Goal: Information Seeking & Learning: Learn about a topic

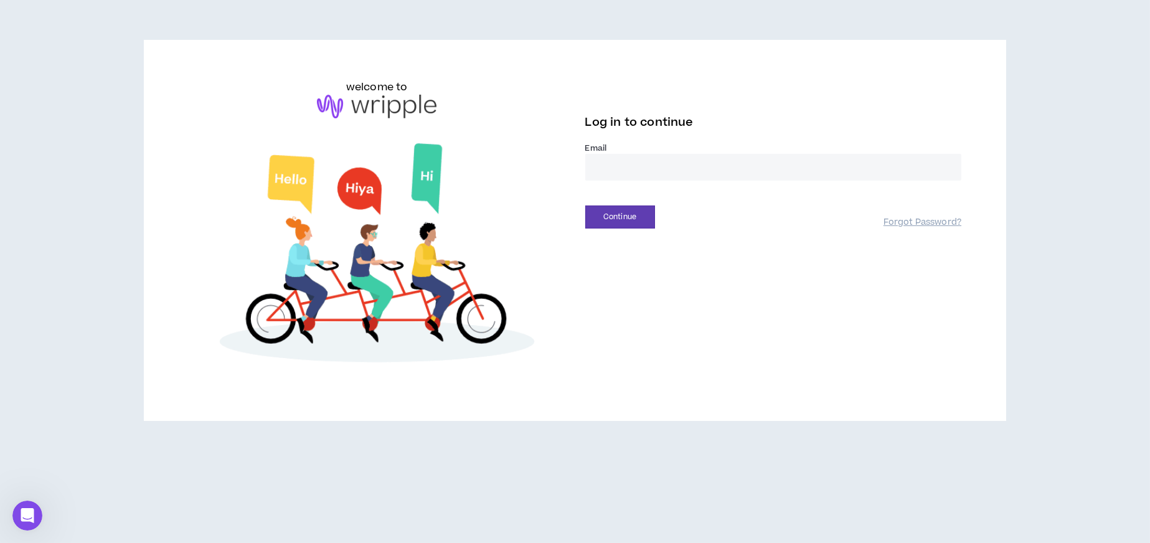
click at [666, 163] on input "email" at bounding box center [773, 167] width 377 height 27
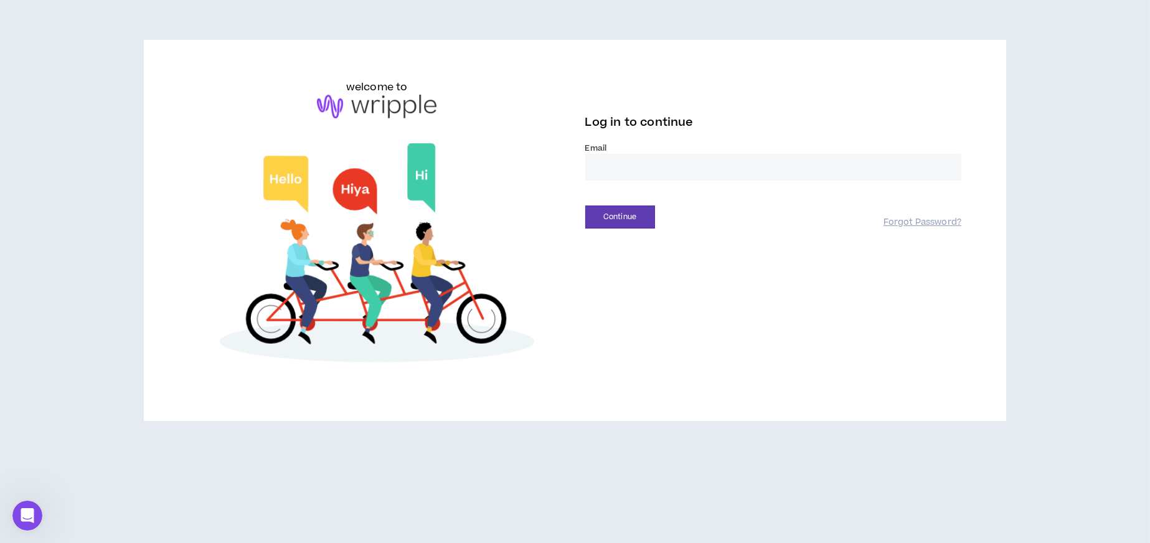
type input "**********"
click at [626, 215] on button "Continue" at bounding box center [620, 216] width 70 height 23
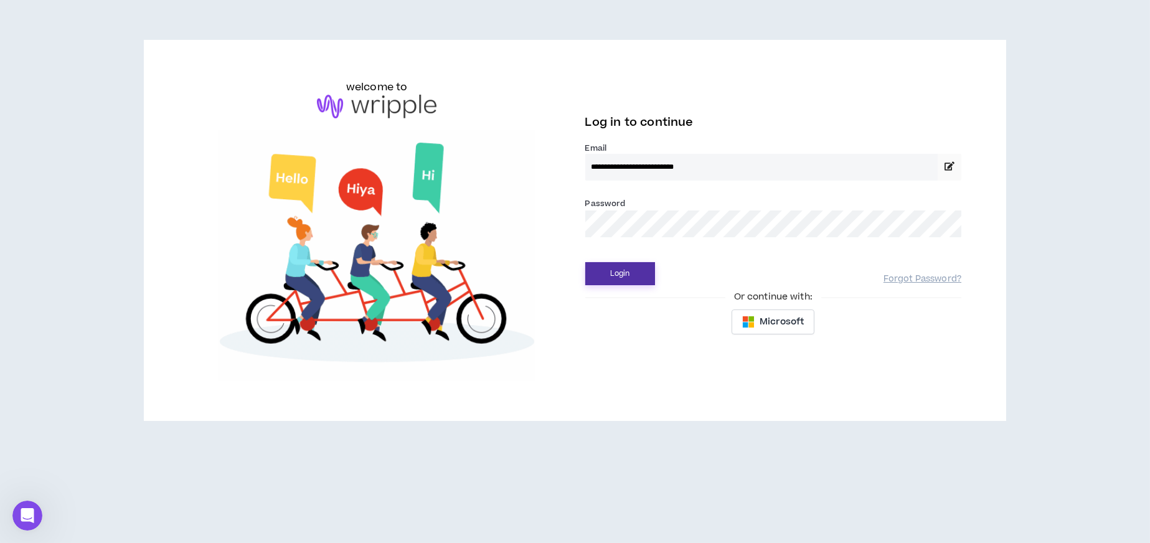
click at [619, 275] on button "Login" at bounding box center [620, 273] width 70 height 23
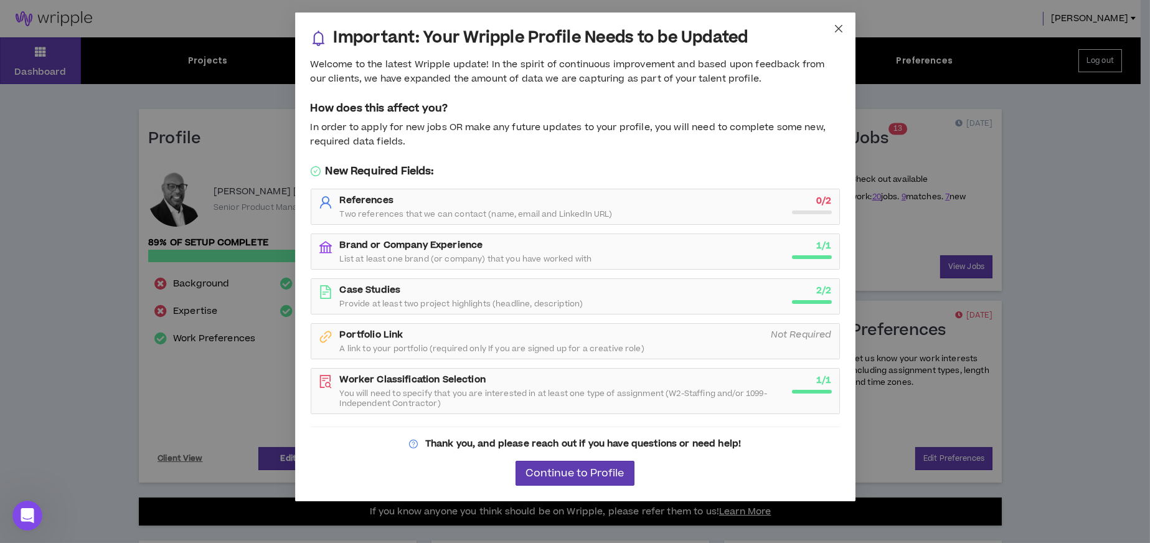
click at [836, 31] on icon "close" at bounding box center [837, 28] width 7 height 7
click at [836, 31] on div "Important: Your Wripple Profile Needs to be Updated Welcome to the latest Wripp…" at bounding box center [575, 271] width 1150 height 543
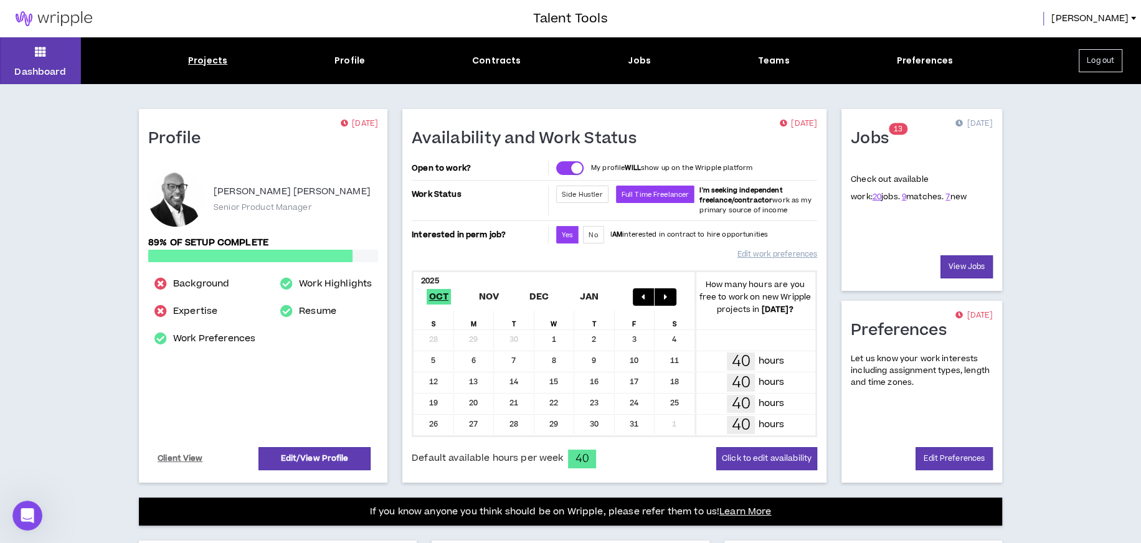
click at [215, 57] on div "Projects" at bounding box center [207, 60] width 39 height 13
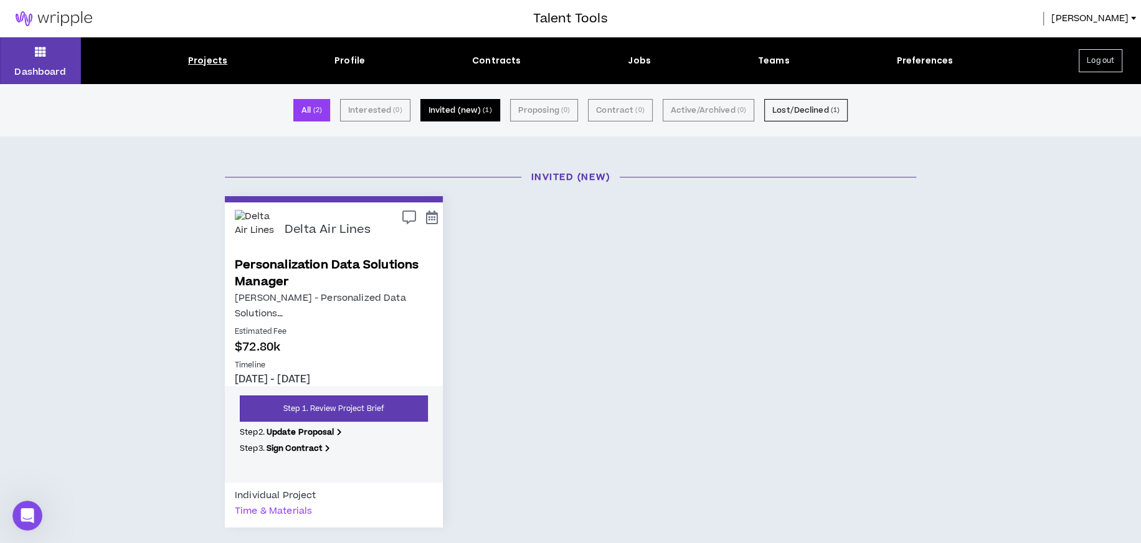
click at [465, 106] on button "Invited (new) ( 1 )" at bounding box center [460, 110] width 80 height 22
click at [778, 113] on button "Lost/Declined ( 1 )" at bounding box center [805, 110] width 83 height 22
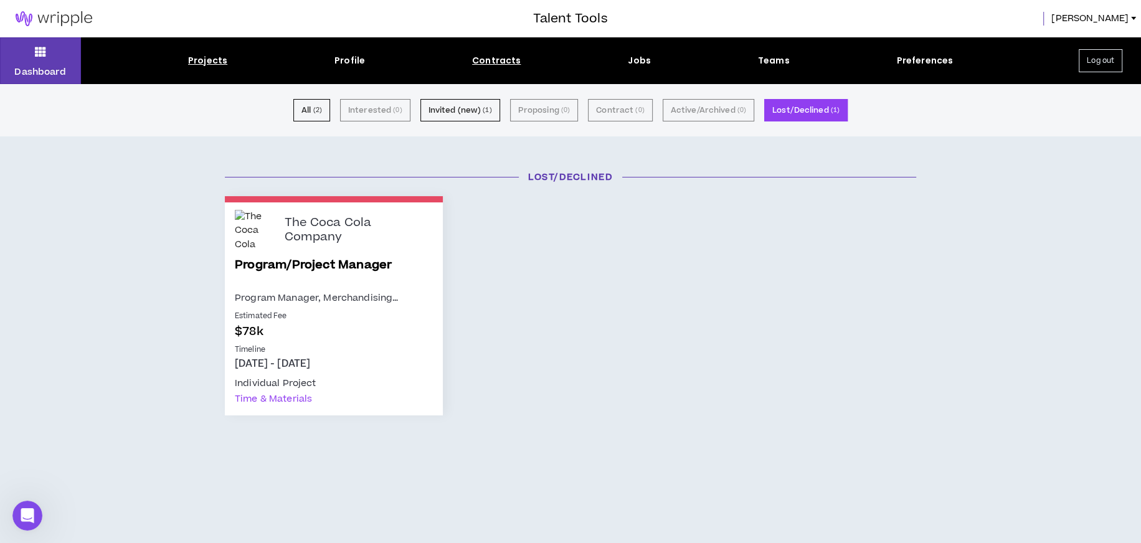
click at [504, 57] on div "Contracts" at bounding box center [496, 60] width 49 height 13
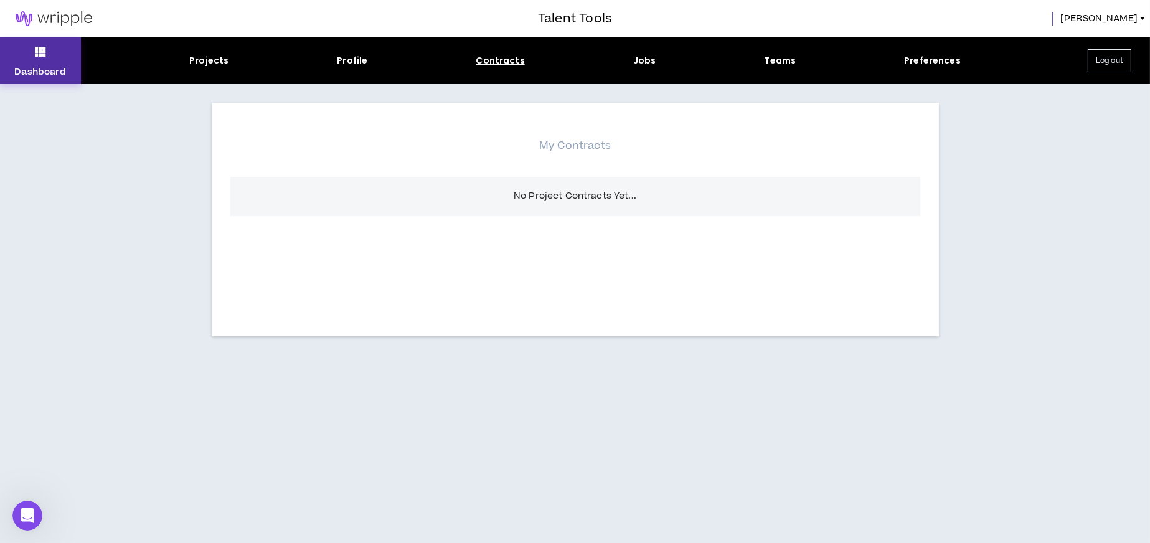
click at [54, 60] on button "Dashboard" at bounding box center [40, 60] width 81 height 47
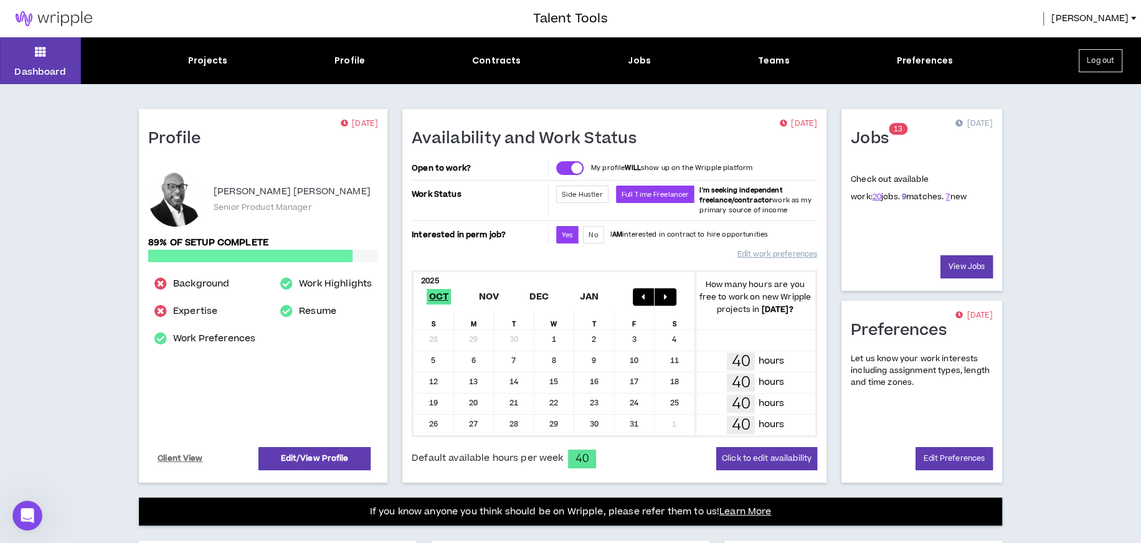
click at [901, 195] on link "9" at bounding box center [903, 196] width 4 height 11
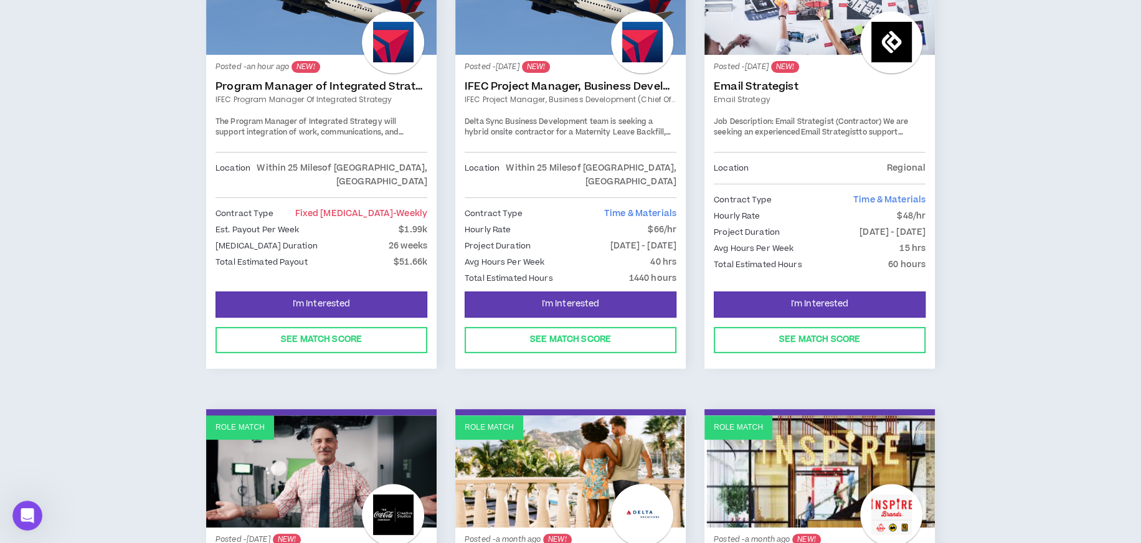
scroll to position [296, 0]
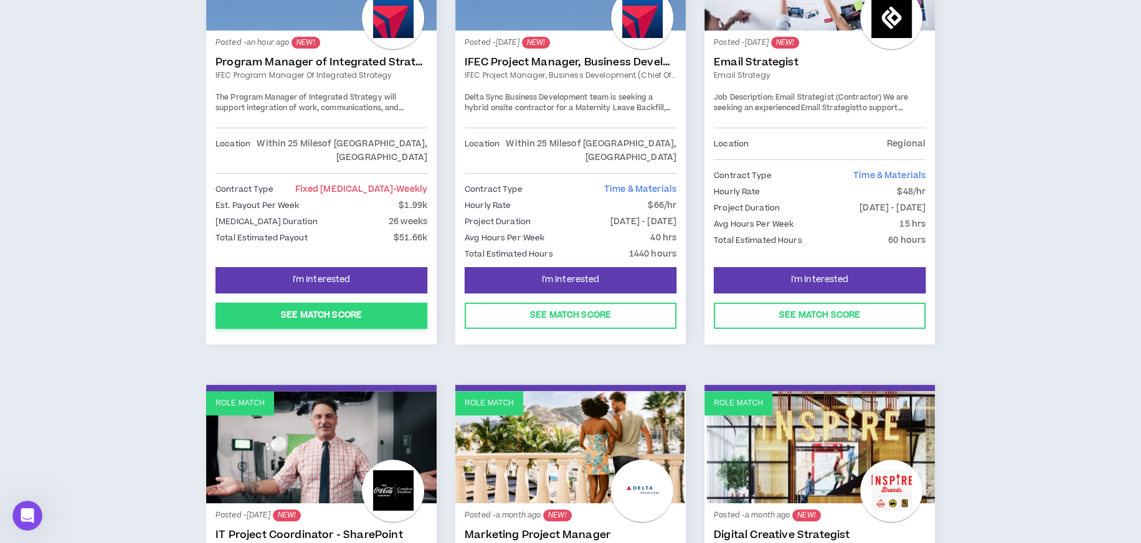
click at [386, 303] on button "See Match Score" at bounding box center [321, 316] width 212 height 26
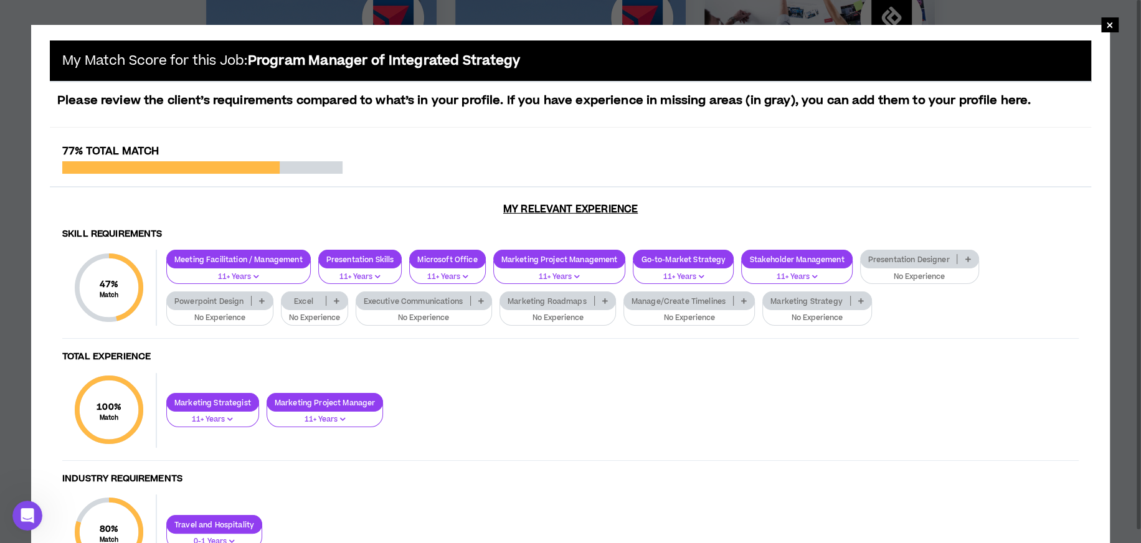
click at [265, 298] on p at bounding box center [262, 301] width 21 height 10
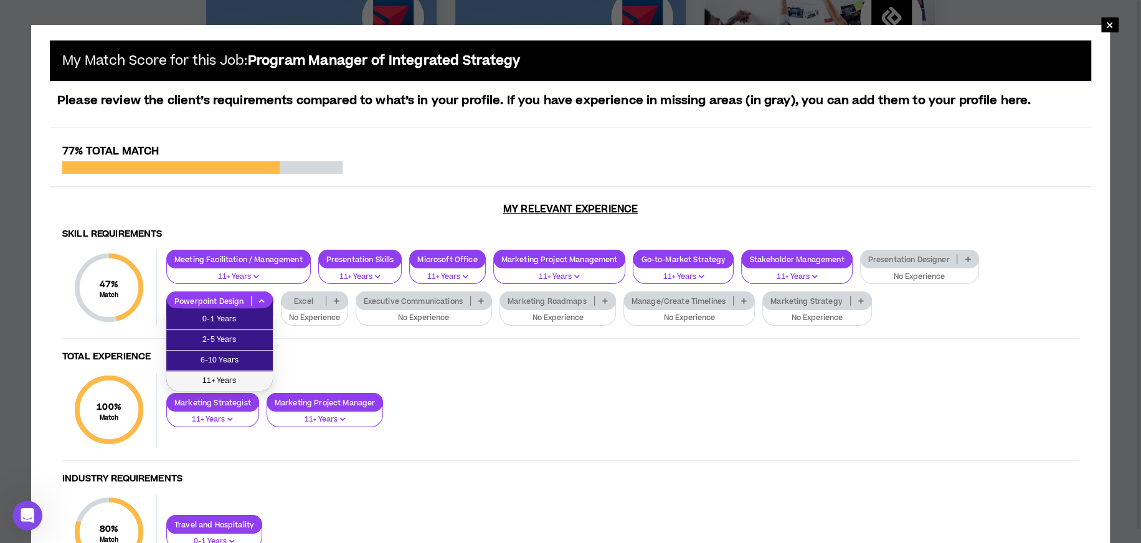
click at [232, 384] on span "11+ Years" at bounding box center [220, 381] width 92 height 14
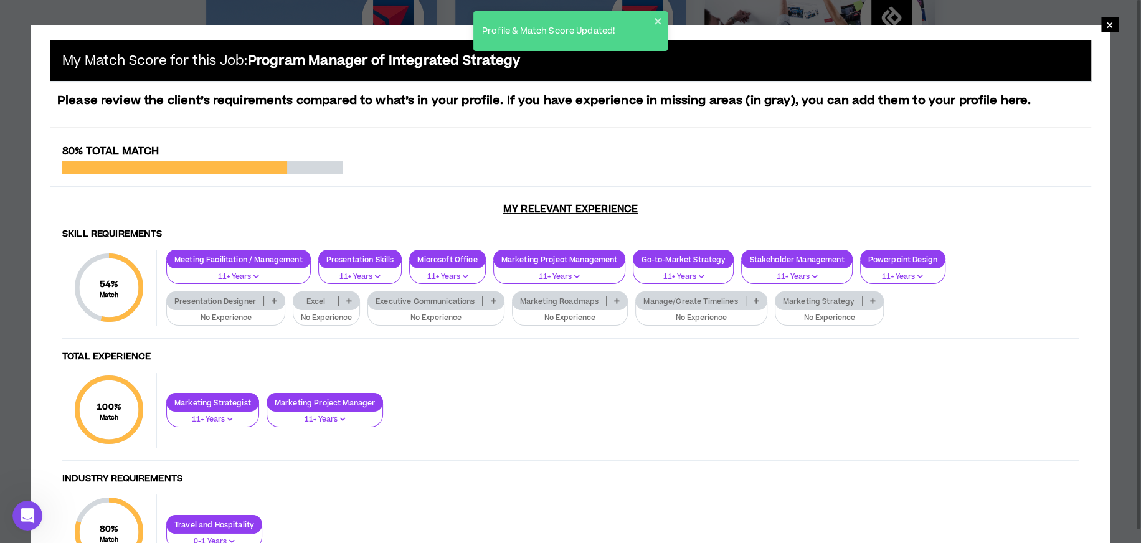
click at [348, 299] on icon at bounding box center [349, 301] width 6 height 6
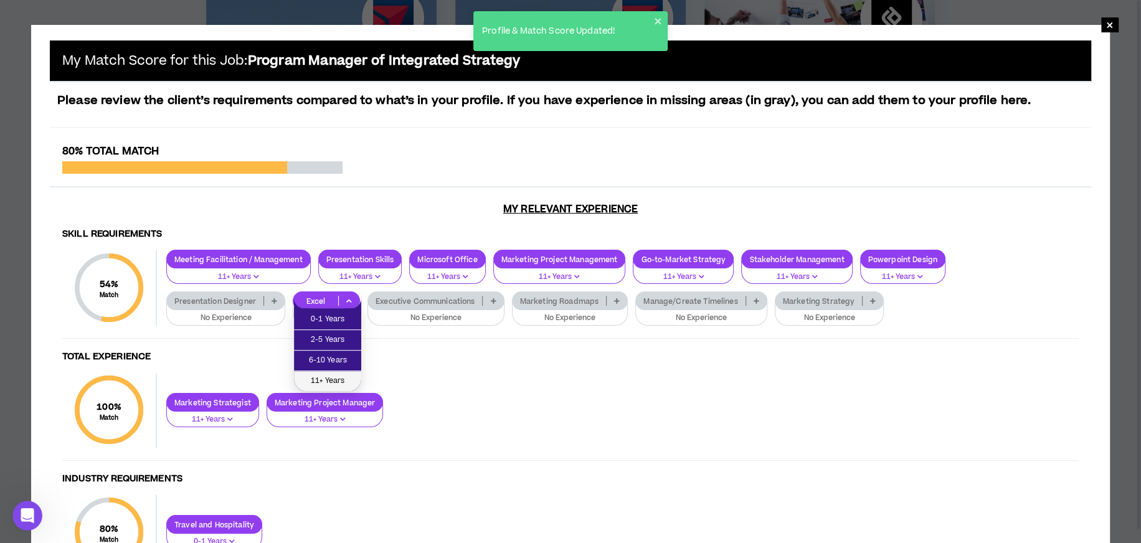
click at [344, 376] on span "11+ Years" at bounding box center [327, 381] width 52 height 14
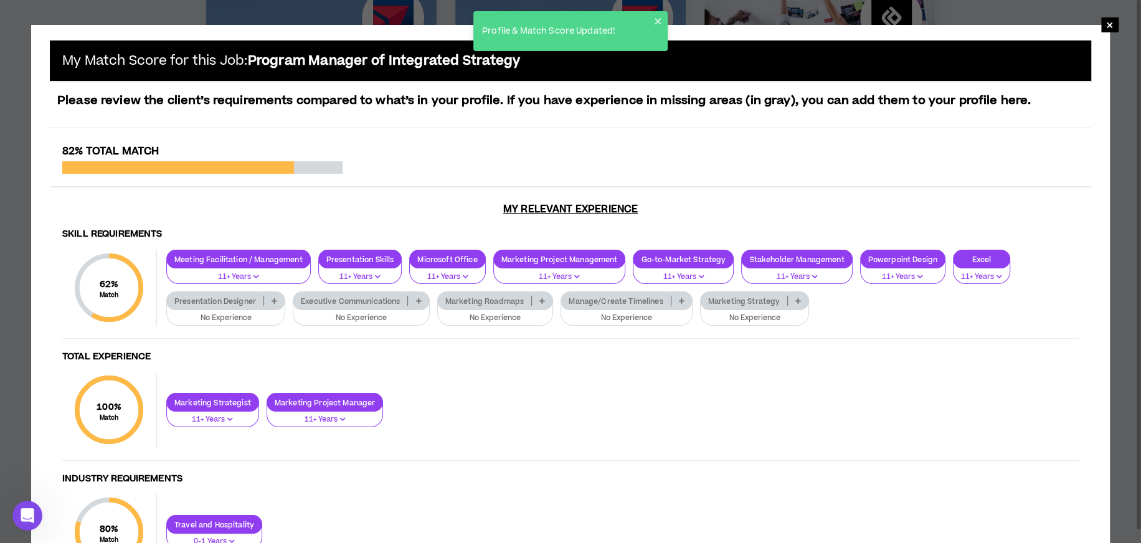
click at [418, 298] on icon at bounding box center [418, 301] width 6 height 6
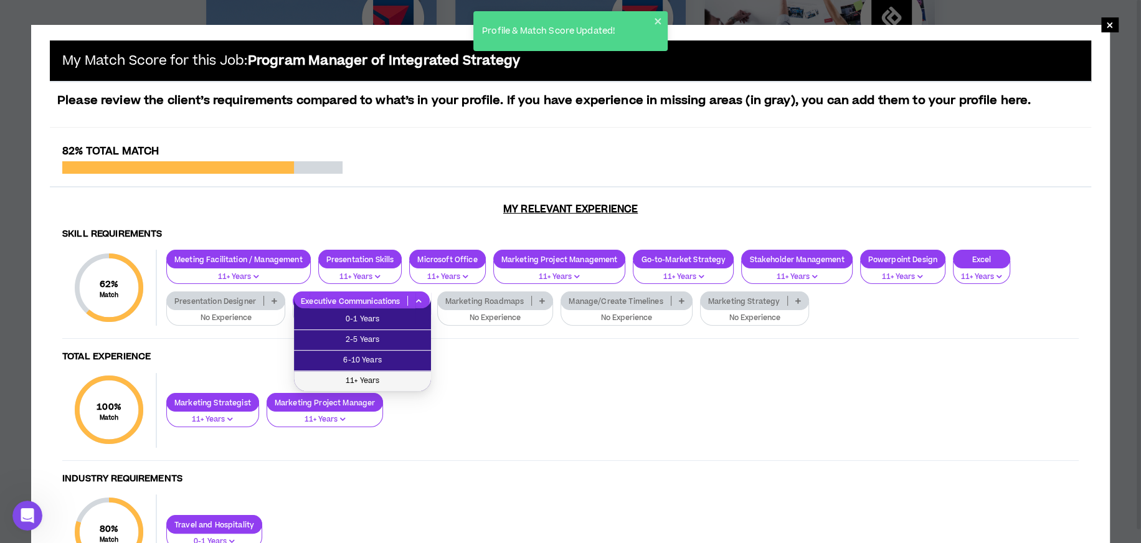
click at [392, 377] on span "11+ Years" at bounding box center [362, 381] width 122 height 14
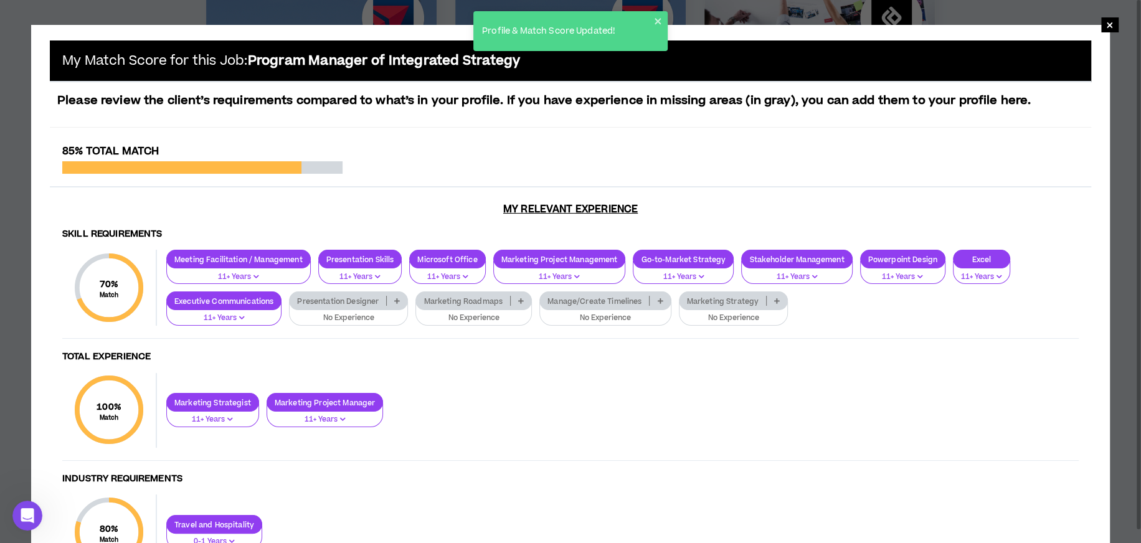
click at [519, 299] on icon at bounding box center [521, 301] width 6 height 6
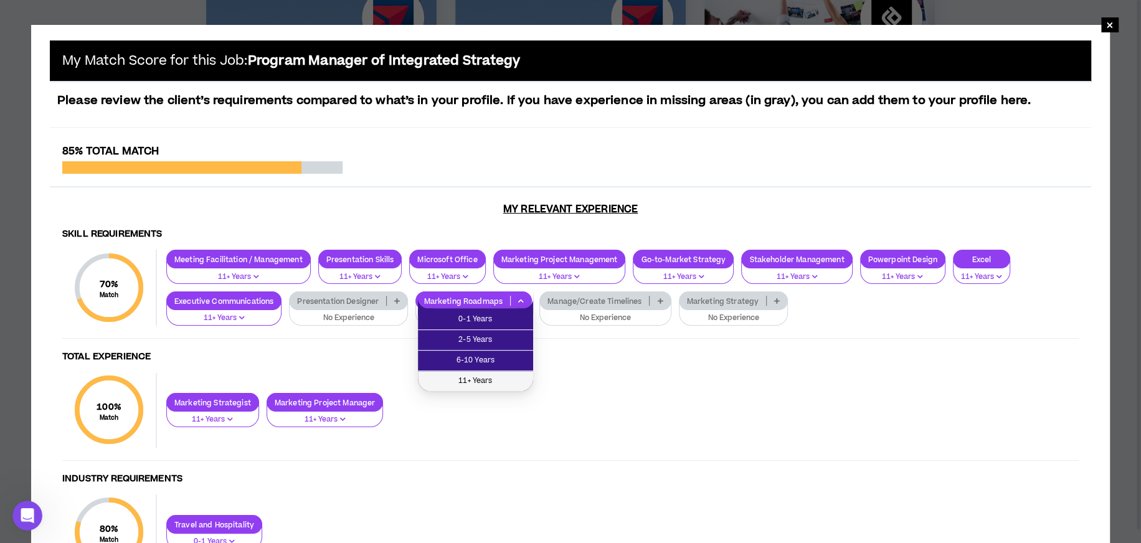
click at [501, 377] on span "11+ Years" at bounding box center [475, 381] width 100 height 14
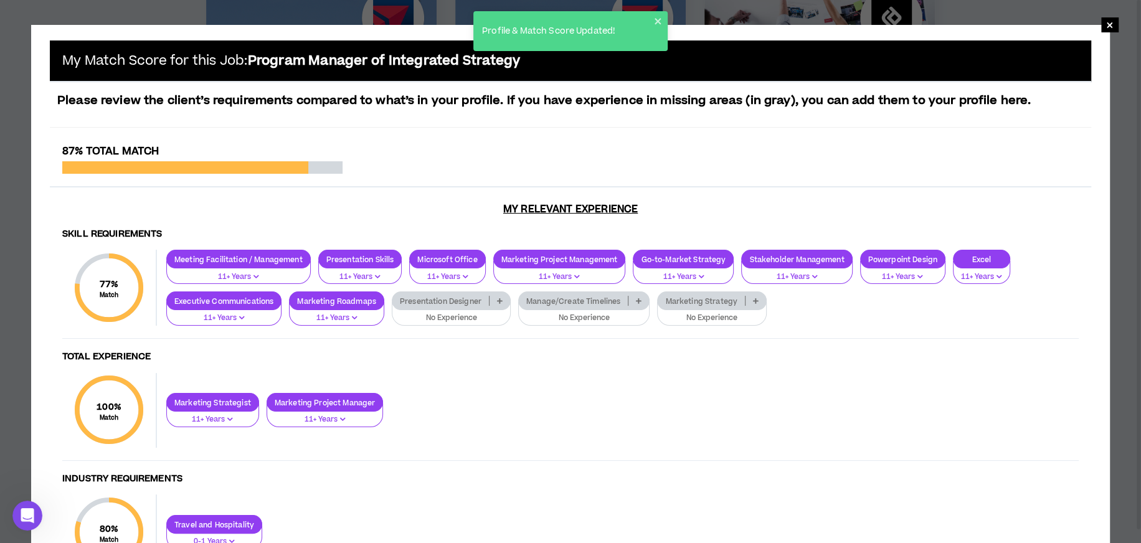
click at [640, 303] on icon at bounding box center [639, 301] width 6 height 6
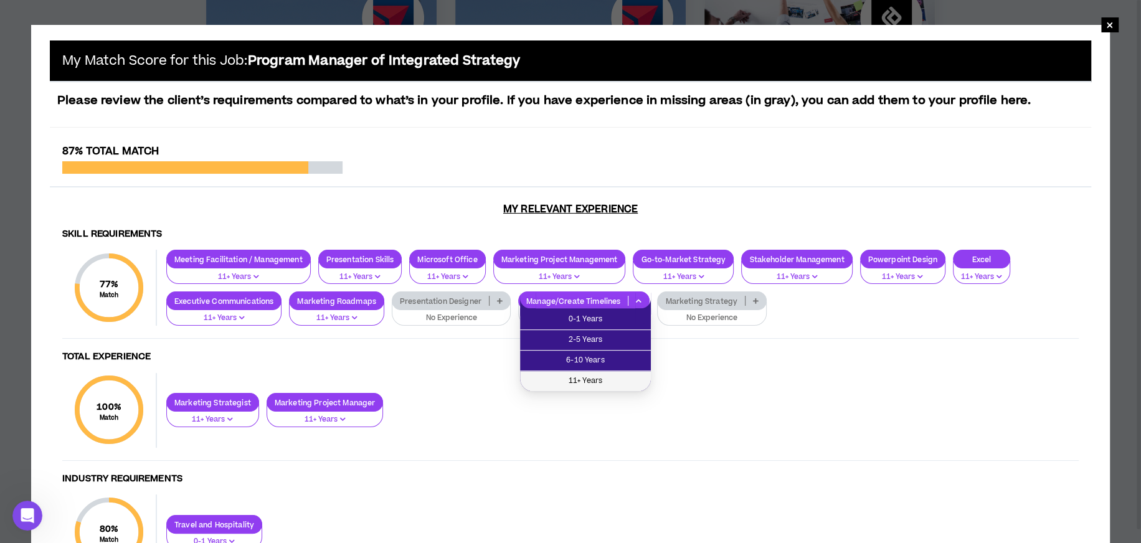
click at [613, 380] on span "11+ Years" at bounding box center [585, 381] width 116 height 14
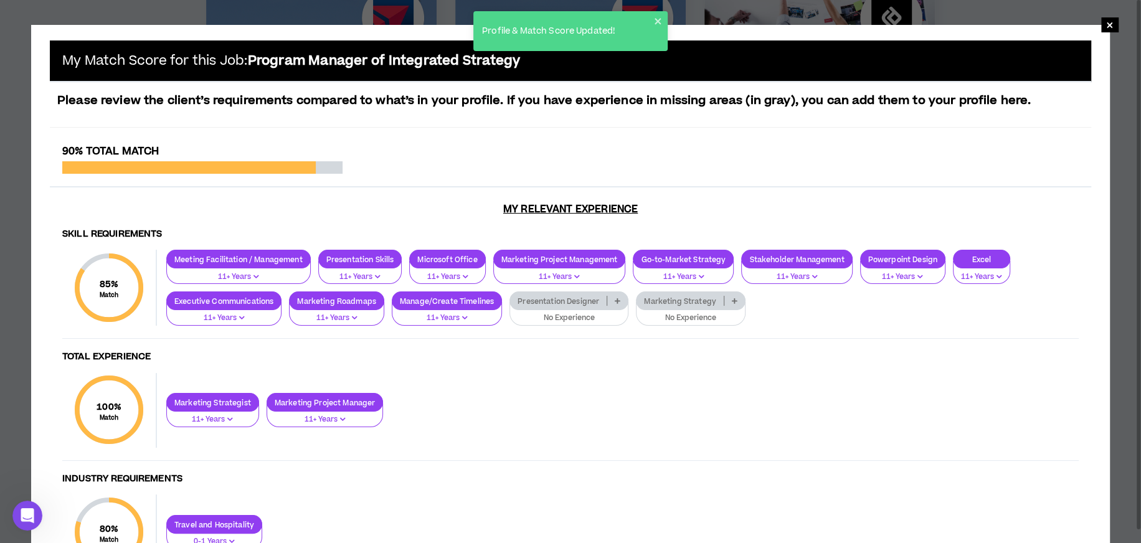
click at [732, 299] on icon at bounding box center [735, 301] width 6 height 6
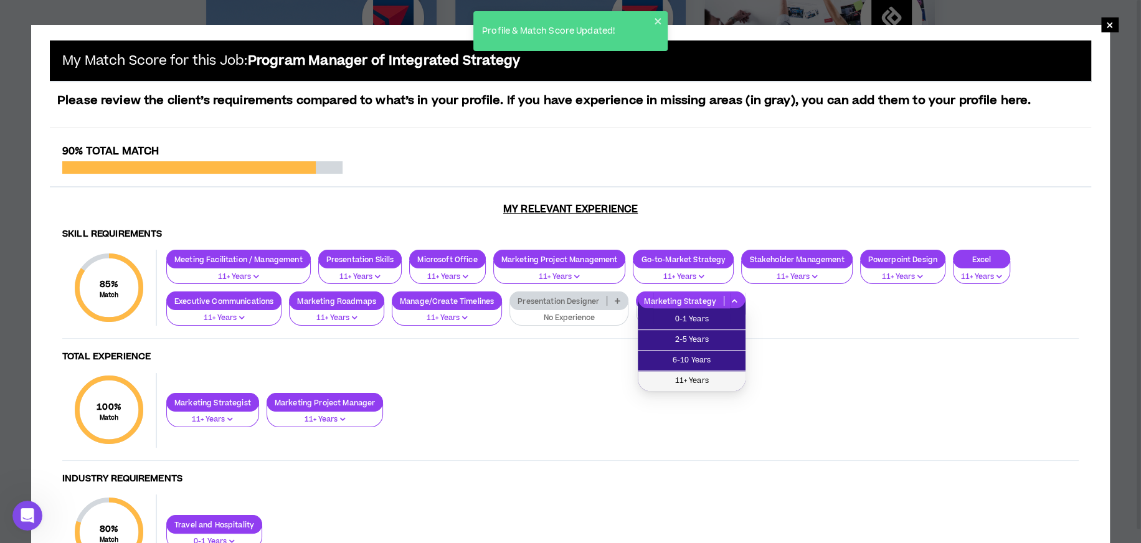
click at [712, 377] on span "11+ Years" at bounding box center [691, 381] width 93 height 14
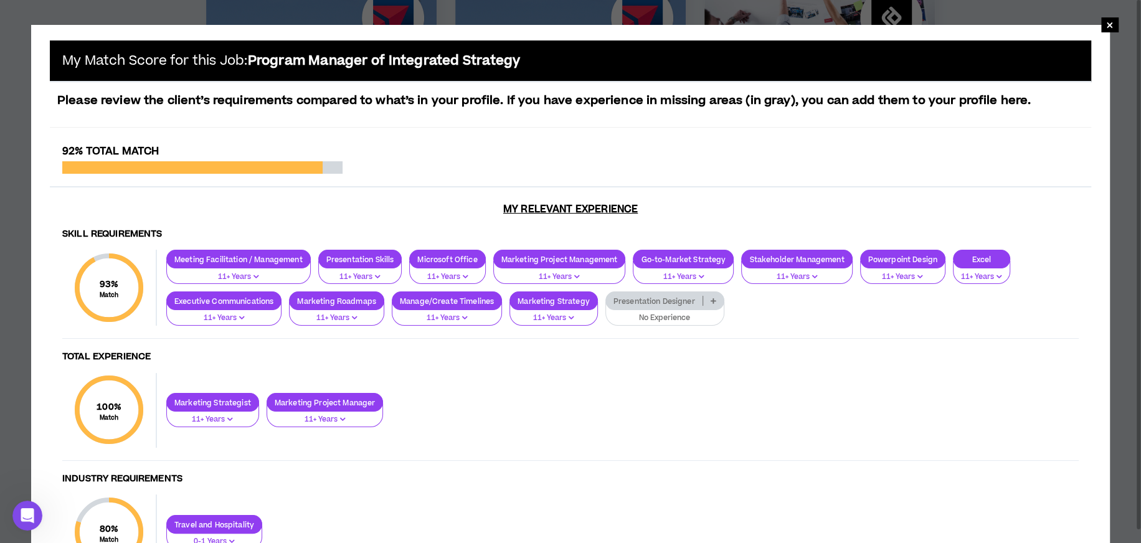
click at [712, 304] on p at bounding box center [713, 301] width 21 height 10
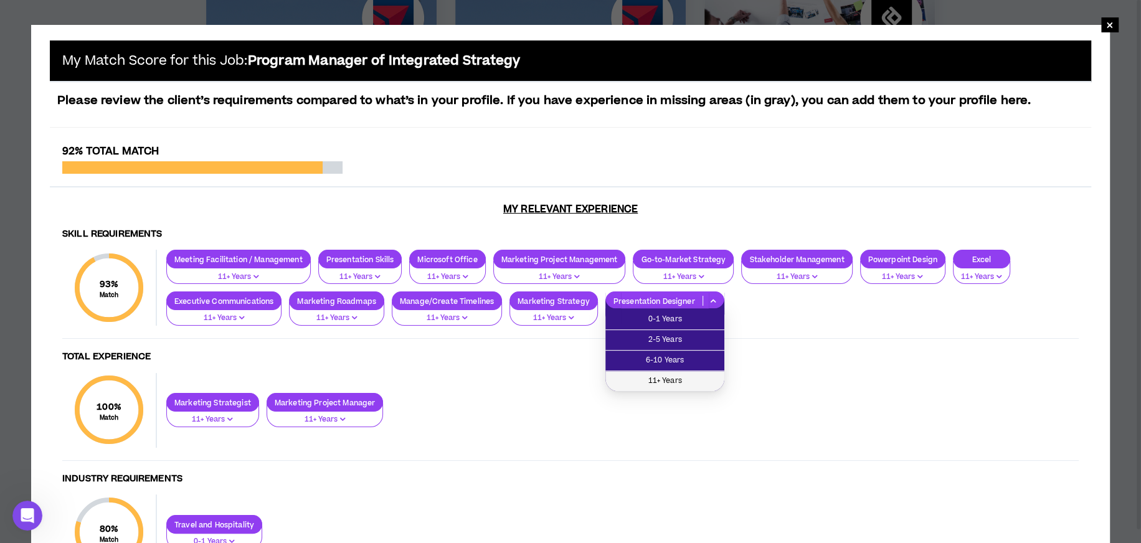
click at [680, 381] on span "11+ Years" at bounding box center [665, 381] width 104 height 14
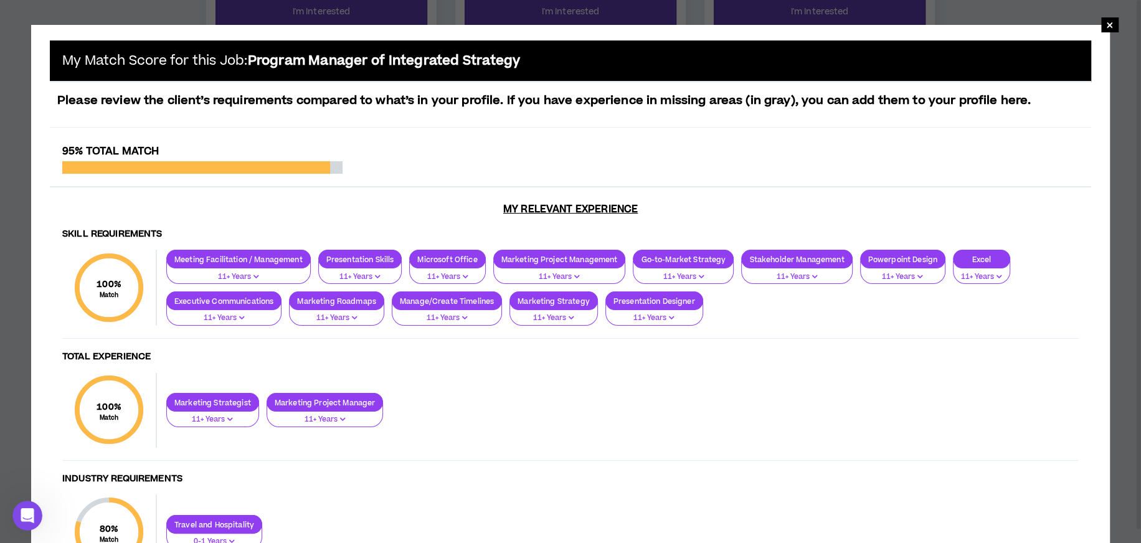
scroll to position [1065, 0]
